Goal: Information Seeking & Learning: Learn about a topic

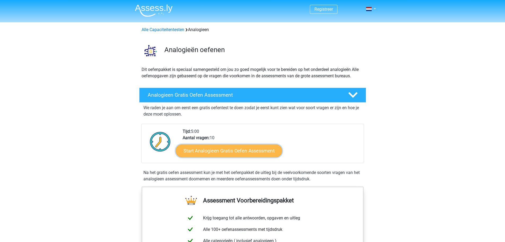
click at [227, 149] on link "Start Analogieen Gratis Oefen Assessment" at bounding box center [229, 150] width 106 height 13
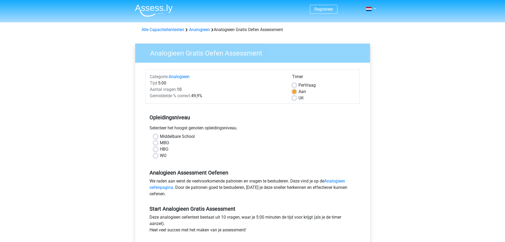
click at [160, 157] on label "WO" at bounding box center [163, 155] width 7 height 6
click at [156, 157] on input "WO" at bounding box center [155, 154] width 4 height 5
radio input "true"
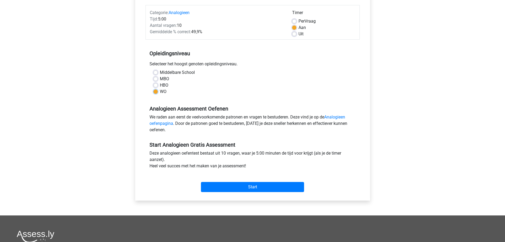
scroll to position [80, 0]
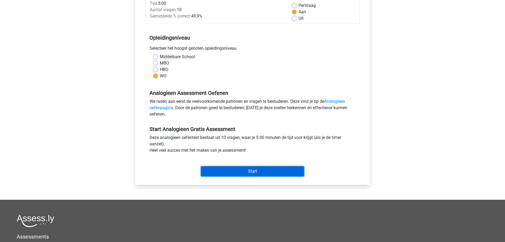
click at [245, 170] on input "Start" at bounding box center [252, 171] width 103 height 10
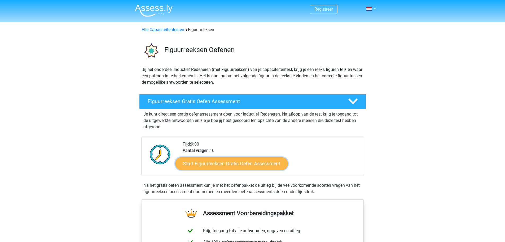
click at [210, 165] on link "Start Figuurreeksen Gratis Oefen Assessment" at bounding box center [231, 163] width 112 height 13
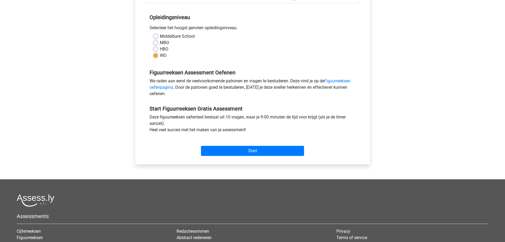
scroll to position [133, 0]
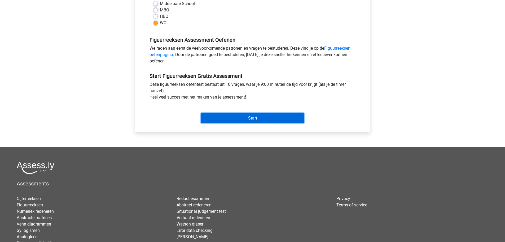
click at [249, 114] on input "Start" at bounding box center [252, 118] width 103 height 10
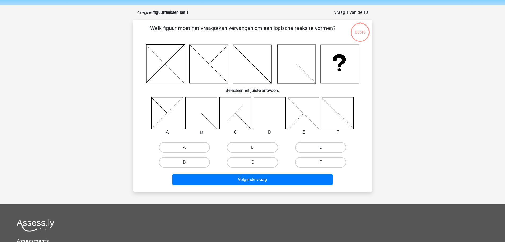
scroll to position [27, 0]
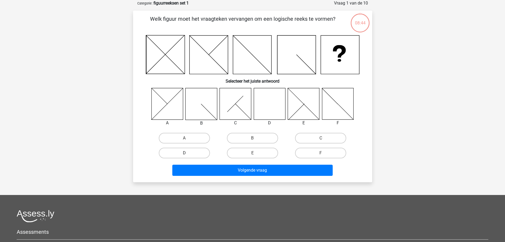
click at [201, 153] on label "D" at bounding box center [184, 152] width 51 height 11
click at [188, 153] on input "D" at bounding box center [185, 154] width 3 height 3
radio input "true"
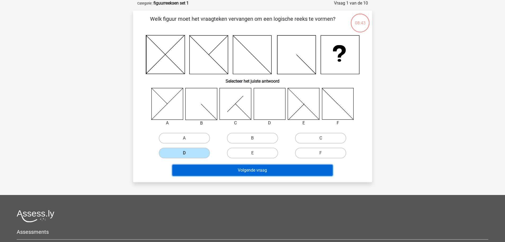
click at [260, 170] on button "Volgende vraag" at bounding box center [252, 169] width 160 height 11
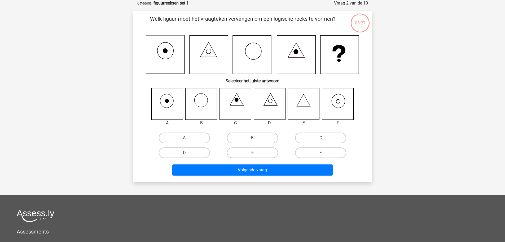
click at [320, 153] on label "F" at bounding box center [320, 152] width 51 height 11
click at [321, 153] on input "F" at bounding box center [322, 153] width 3 height 3
radio input "true"
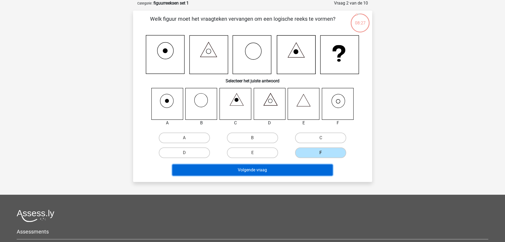
click at [307, 166] on button "Volgende vraag" at bounding box center [252, 169] width 160 height 11
